Goal: Navigation & Orientation: Find specific page/section

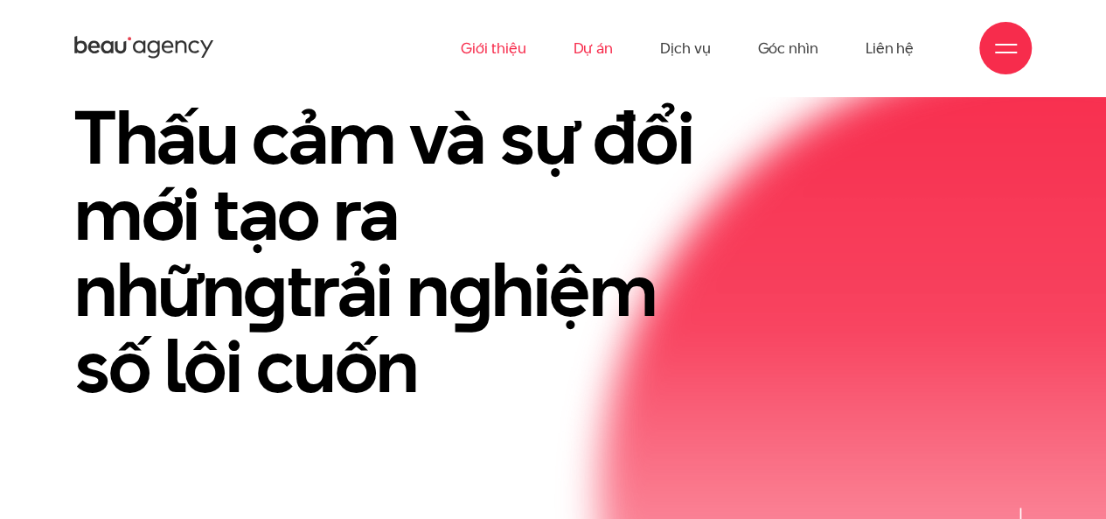
click at [591, 46] on link "Dự án" at bounding box center [593, 48] width 40 height 96
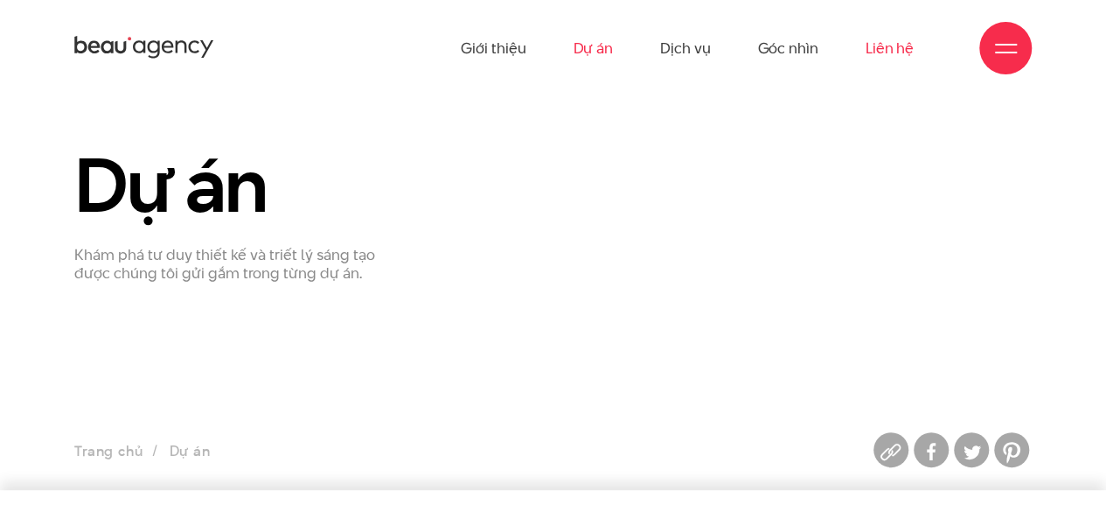
click at [890, 47] on link "Liên hệ" at bounding box center [890, 48] width 48 height 96
